Goal: Check status

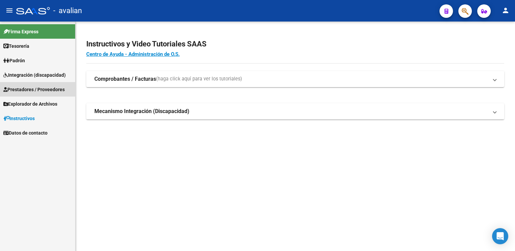
click at [27, 88] on span "Prestadores / Proveedores" at bounding box center [33, 89] width 61 height 7
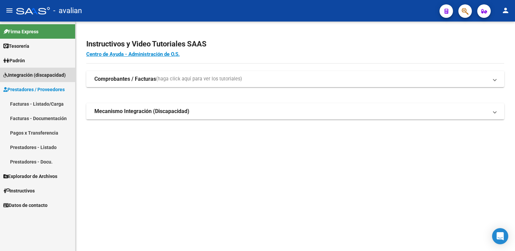
click at [30, 74] on span "Integración (discapacidad)" at bounding box center [34, 74] width 62 height 7
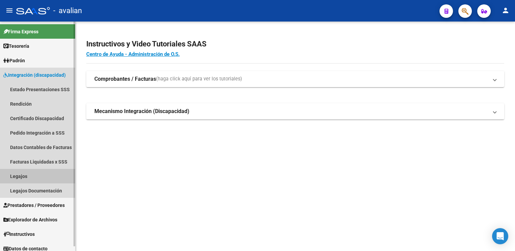
click at [34, 176] on link "Legajos" at bounding box center [37, 176] width 75 height 14
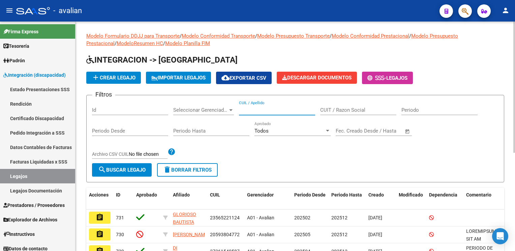
click at [280, 109] on input "CUIL / Apellido" at bounding box center [277, 110] width 76 height 6
paste input "20489004675"
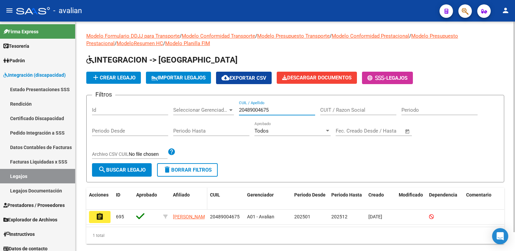
scroll to position [20, 0]
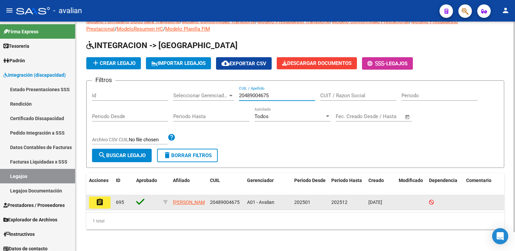
type input "20489004675"
click at [103, 198] on mat-icon "assignment" at bounding box center [100, 202] width 8 height 8
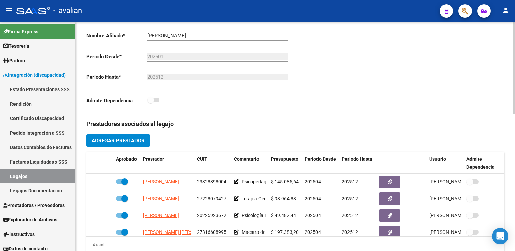
scroll to position [140, 0]
